Goal: Information Seeking & Learning: Learn about a topic

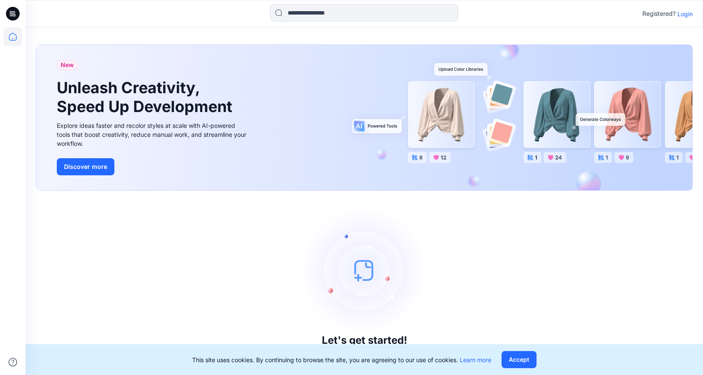
click at [683, 20] on div "Registered? Login" at bounding box center [364, 13] width 677 height 19
click at [683, 17] on p "Login" at bounding box center [685, 13] width 15 height 9
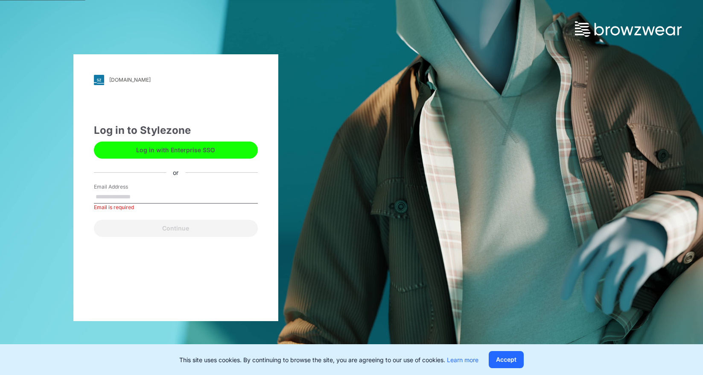
click at [183, 189] on div "Email Address Email is required" at bounding box center [176, 196] width 164 height 26
click at [143, 196] on input "Email Address" at bounding box center [176, 196] width 164 height 13
type input "**********"
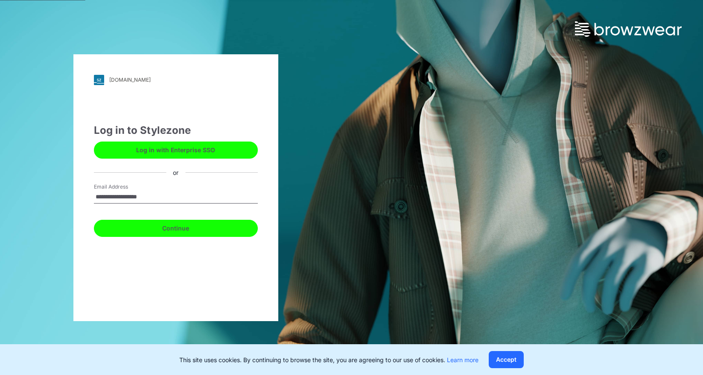
click at [162, 231] on button "Continue" at bounding box center [176, 228] width 164 height 17
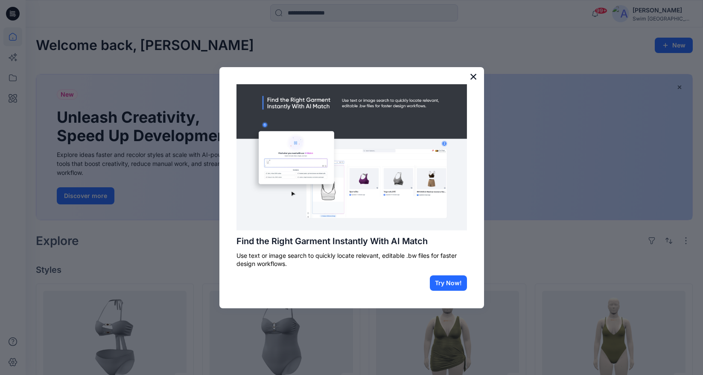
click at [476, 79] on button "×" at bounding box center [474, 77] width 8 height 14
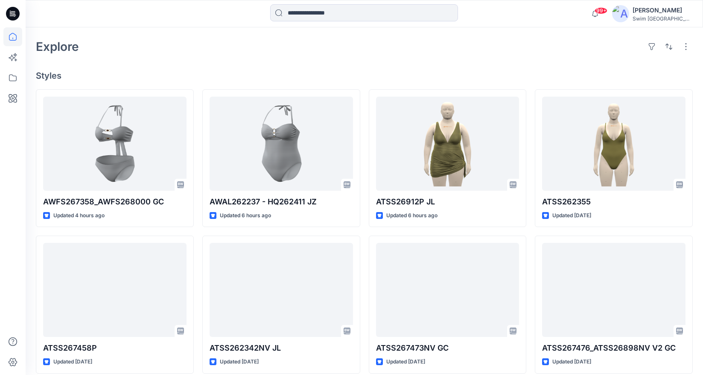
scroll to position [192, 0]
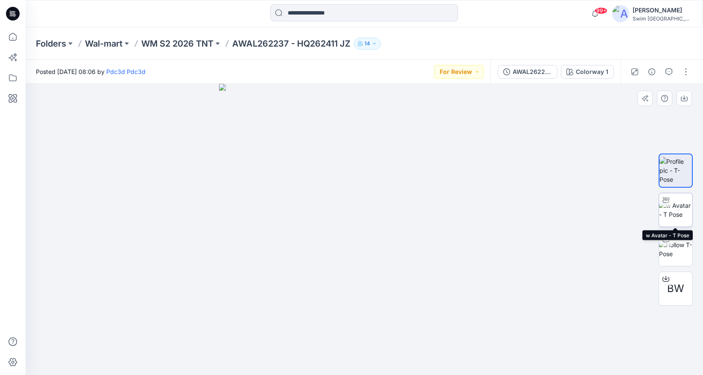
click at [677, 209] on img at bounding box center [675, 210] width 33 height 18
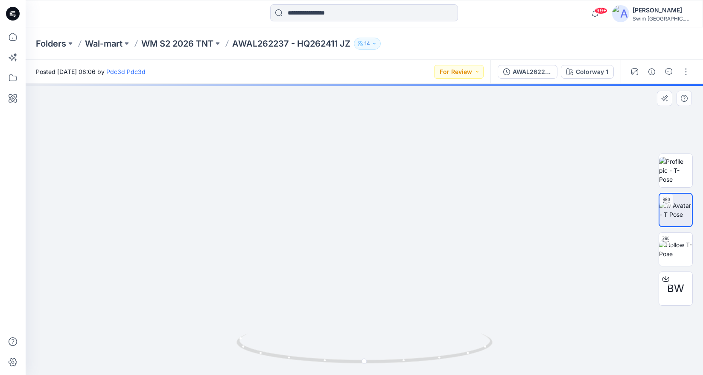
drag, startPoint x: 393, startPoint y: 187, endPoint x: 392, endPoint y: 264, distance: 76.5
click at [393, 264] on img at bounding box center [364, 204] width 504 height 339
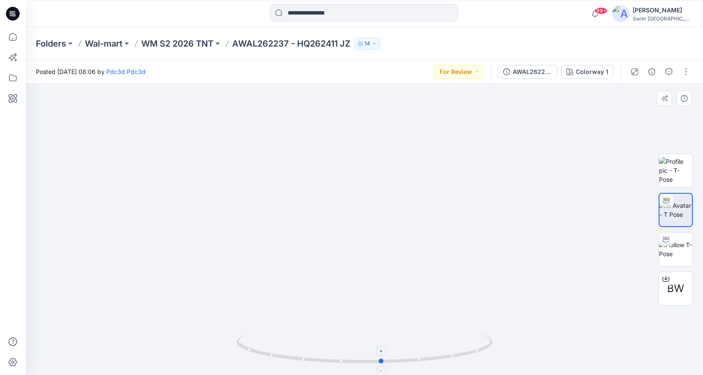
drag, startPoint x: 379, startPoint y: 363, endPoint x: 397, endPoint y: 340, distance: 28.9
click at [397, 340] on icon at bounding box center [366, 349] width 258 height 32
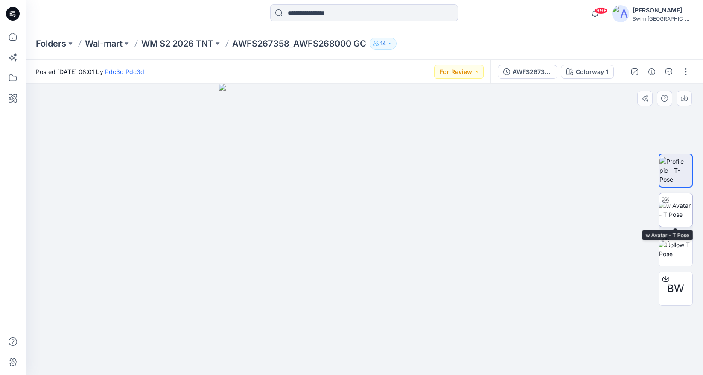
click at [671, 212] on img at bounding box center [675, 210] width 33 height 18
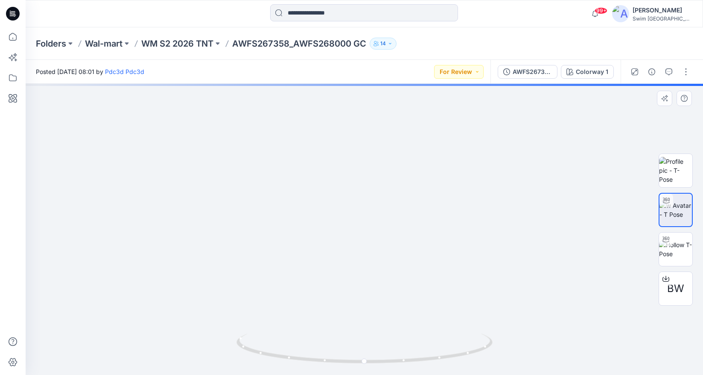
drag, startPoint x: 423, startPoint y: 189, endPoint x: 424, endPoint y: 316, distance: 126.4
click at [424, 316] on img at bounding box center [364, 202] width 601 height 343
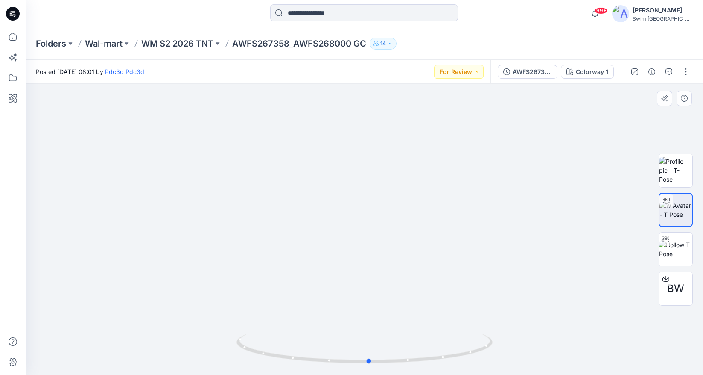
drag, startPoint x: 366, startPoint y: 365, endPoint x: 370, endPoint y: 322, distance: 43.8
click at [370, 322] on div at bounding box center [365, 229] width 678 height 291
drag, startPoint x: 371, startPoint y: 294, endPoint x: 384, endPoint y: 197, distance: 97.8
click at [384, 197] on img at bounding box center [377, 109] width 1221 height 532
